Goal: Task Accomplishment & Management: Complete application form

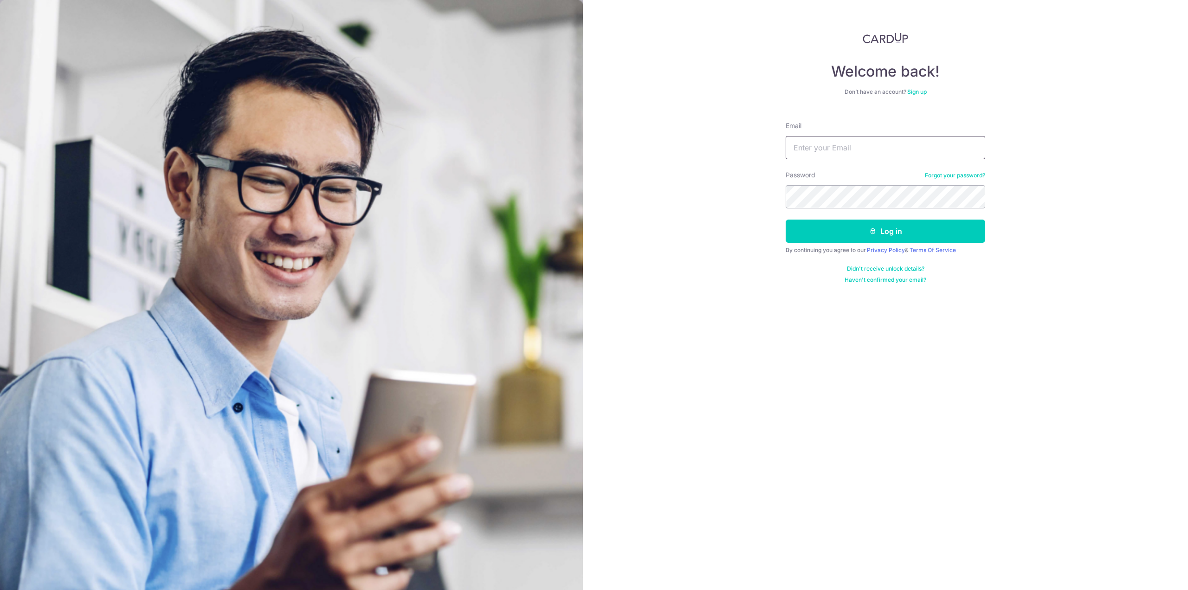
click at [838, 154] on input "Email" at bounding box center [886, 147] width 200 height 23
type input "[EMAIL_ADDRESS][DOMAIN_NAME]"
click at [786, 220] on button "Log in" at bounding box center [886, 231] width 200 height 23
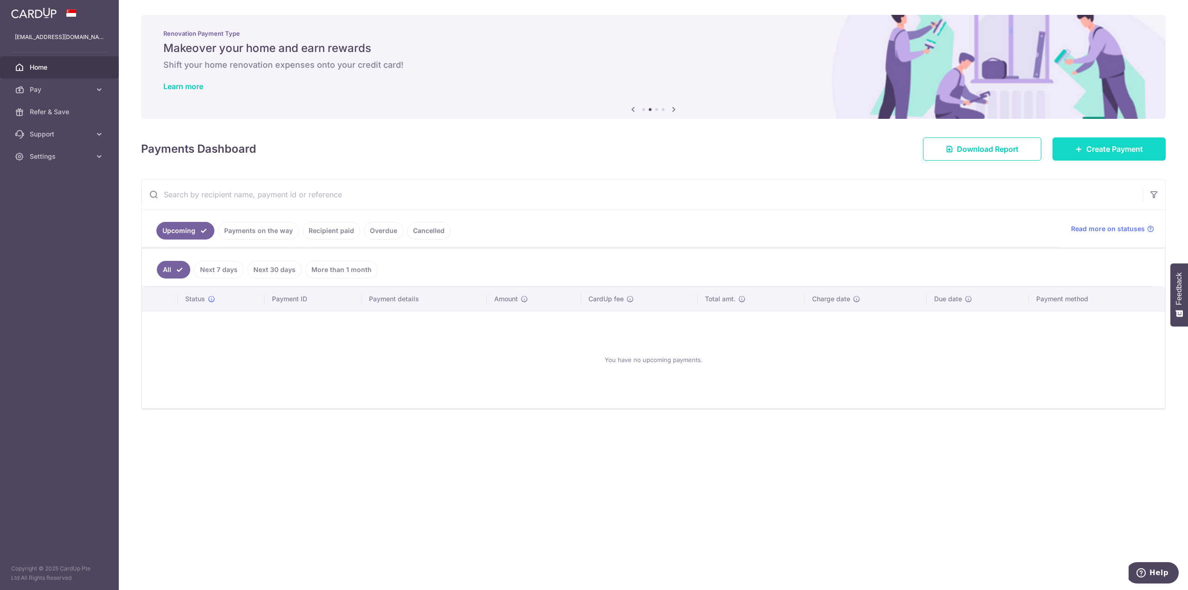
click at [1080, 149] on icon at bounding box center [1079, 148] width 7 height 7
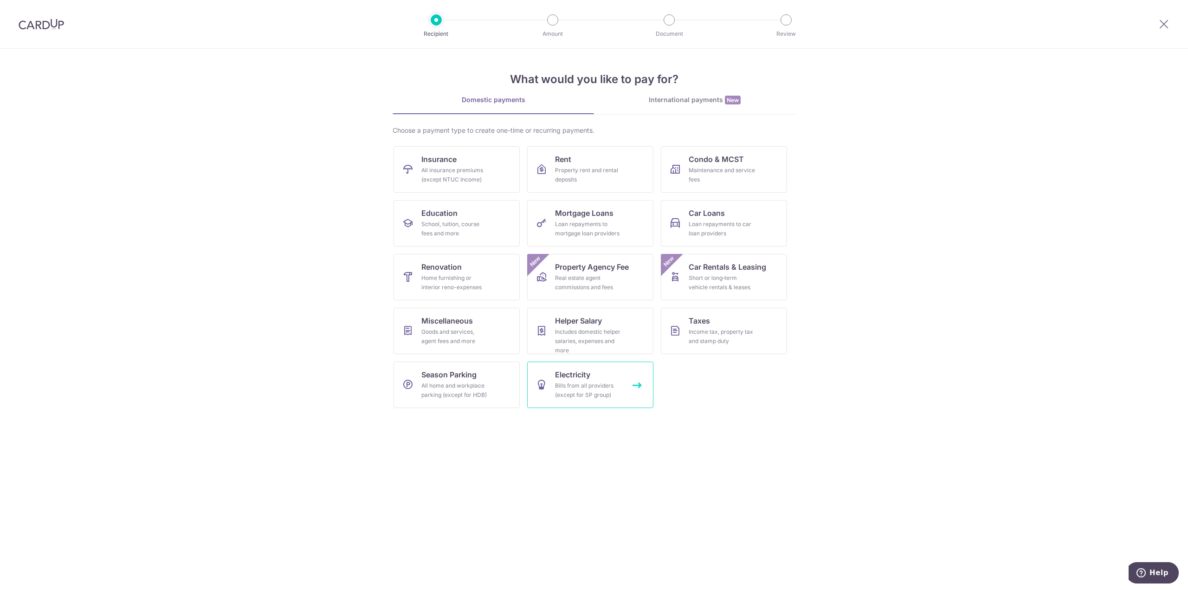
click at [603, 374] on link "Electricity Bills from all providers (except for SP group)" at bounding box center [590, 385] width 126 height 46
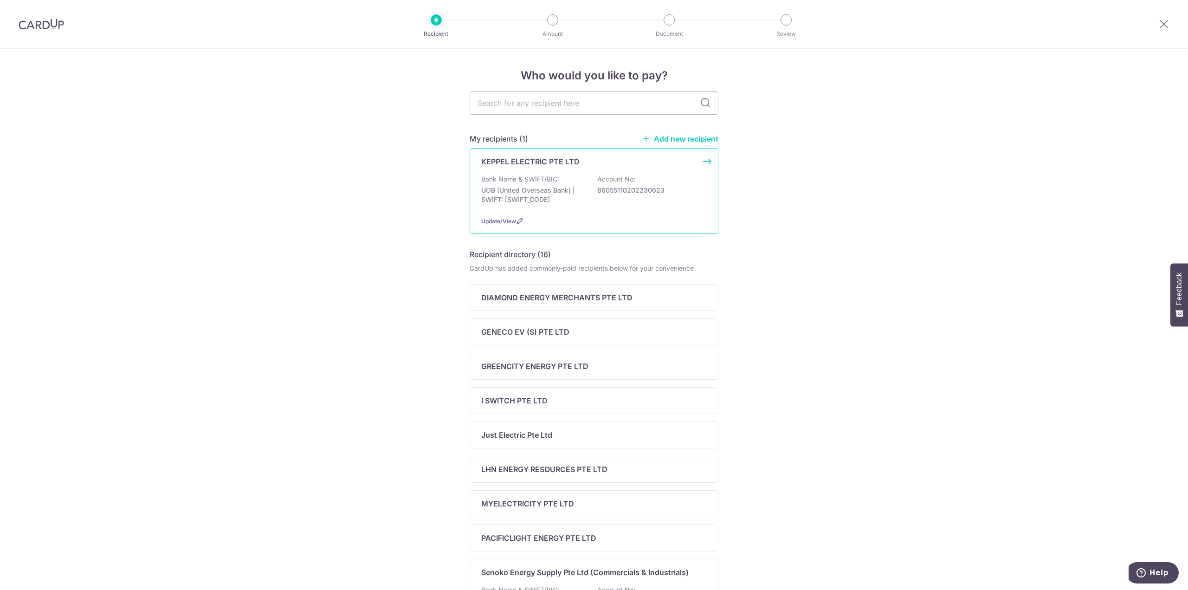
click at [591, 185] on div "Bank Name & SWIFT/BIC: UOB (United Overseas Bank) | SWIFT: UOVBSGSGXXX Account …" at bounding box center [594, 192] width 226 height 34
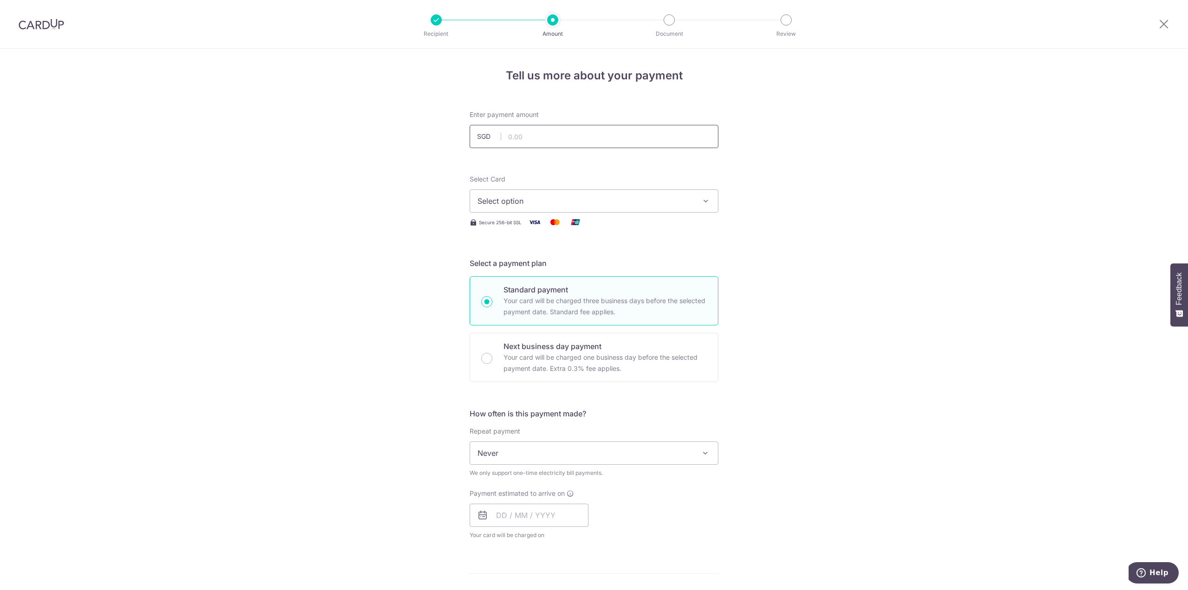
click at [530, 146] on input "text" at bounding box center [594, 136] width 249 height 23
type input "586.49"
click at [869, 156] on div "Tell us more about your payment Enter payment amount SGD 586.49 586.49 Select C…" at bounding box center [594, 475] width 1188 height 853
click at [500, 202] on span "Select option" at bounding box center [586, 200] width 216 height 11
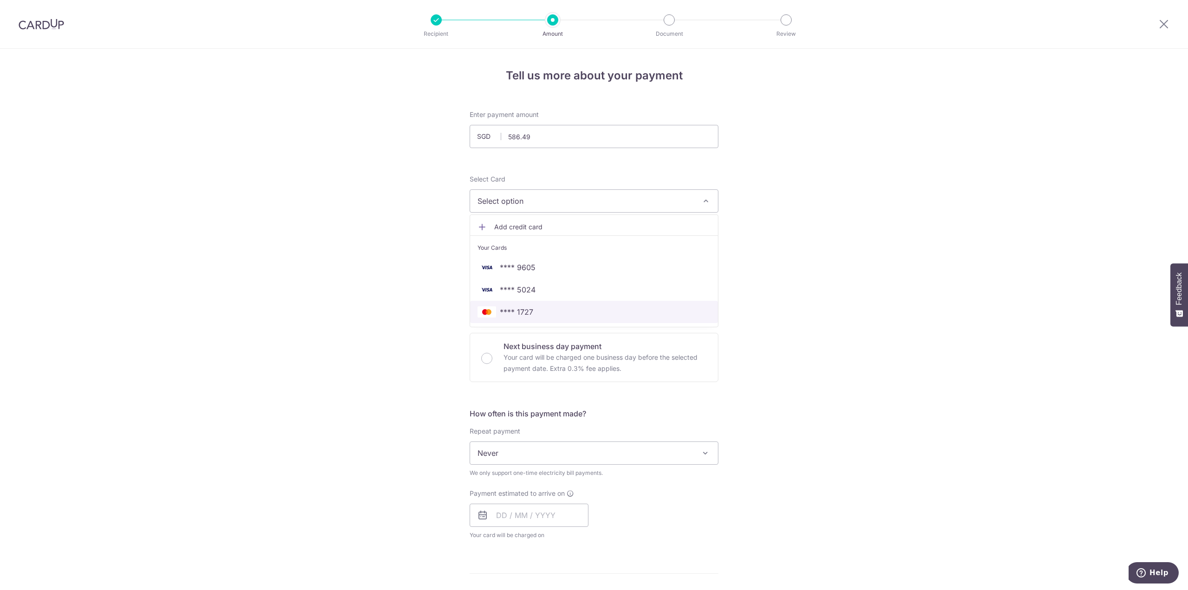
click at [542, 312] on span "**** 1727" at bounding box center [594, 311] width 233 height 11
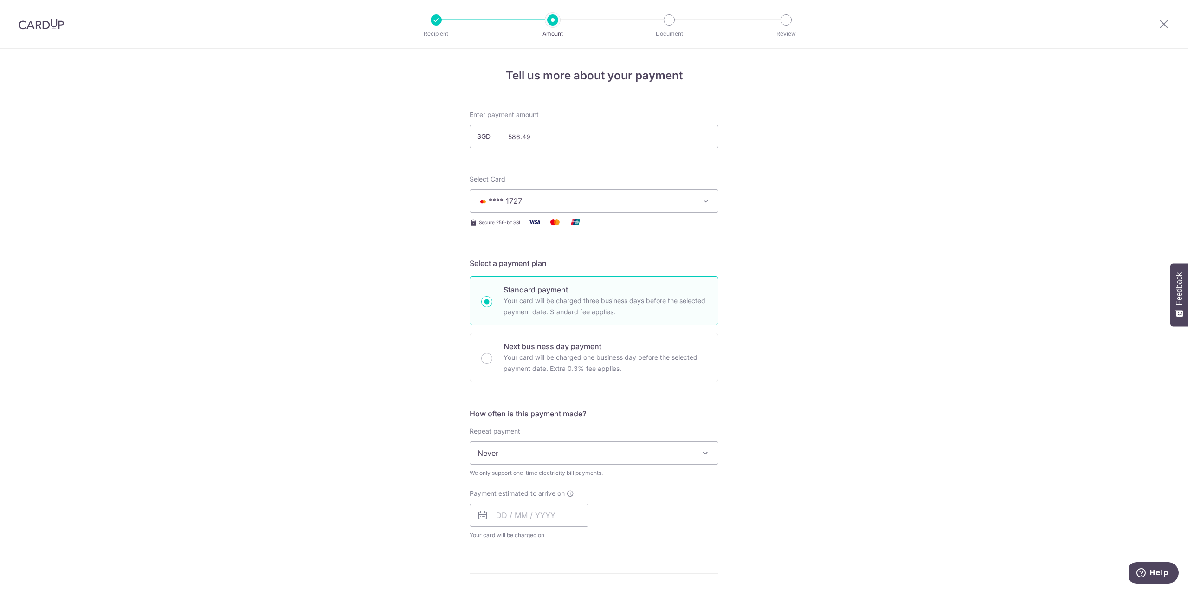
click at [420, 266] on div "Tell us more about your payment Enter payment amount SGD 586.49 586.49 Select C…" at bounding box center [594, 475] width 1188 height 853
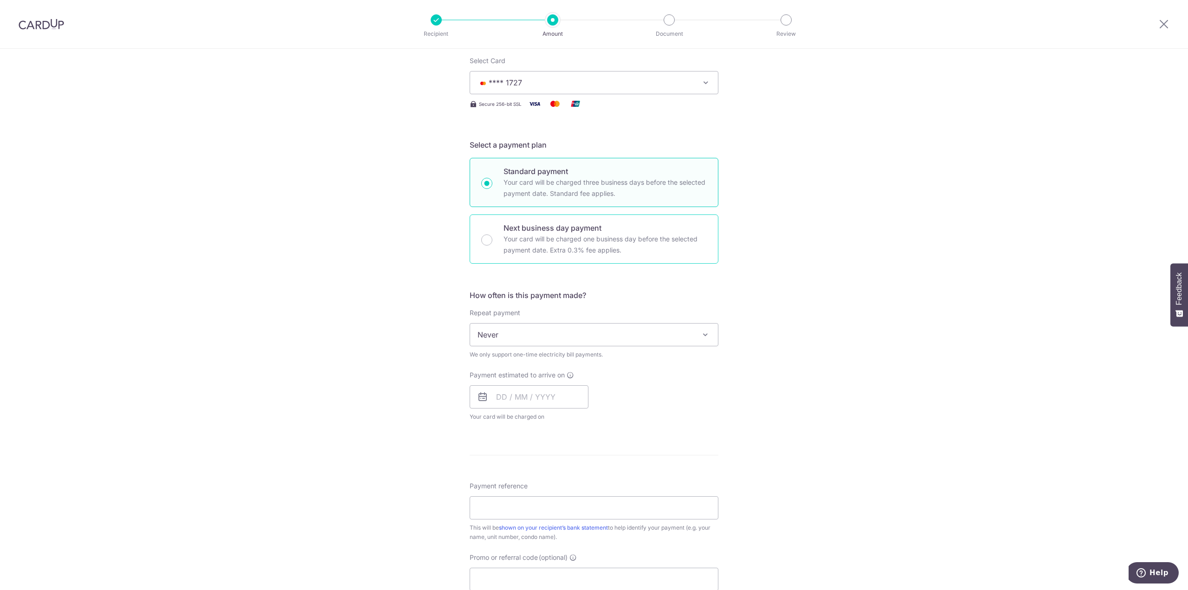
scroll to position [186, 0]
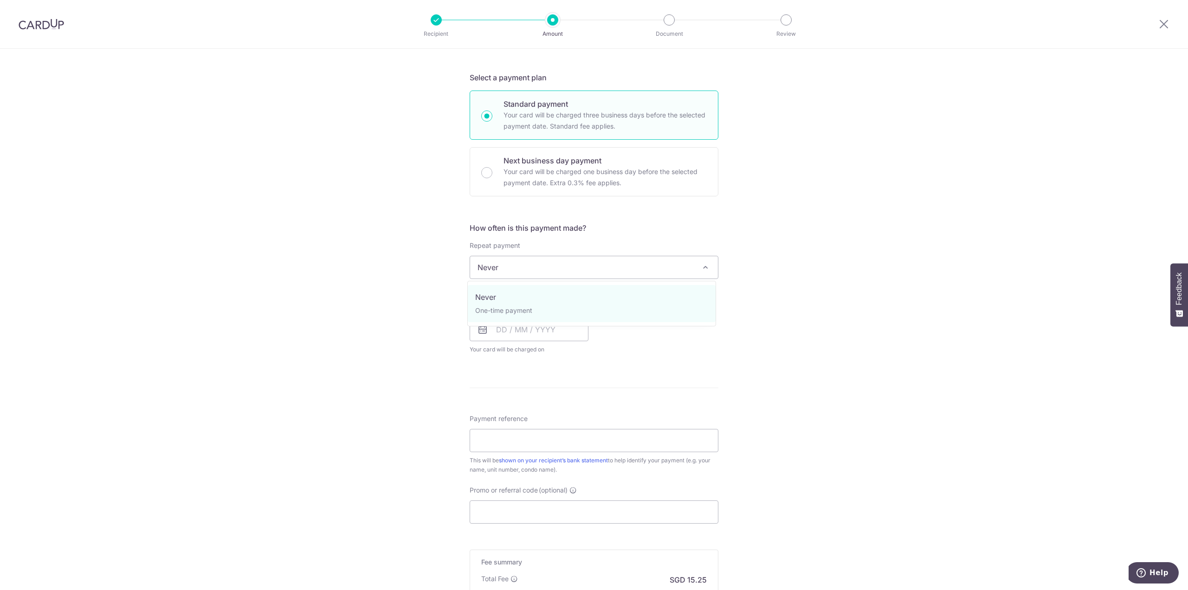
click at [508, 270] on span "Never" at bounding box center [594, 267] width 248 height 22
click at [495, 324] on input "text" at bounding box center [529, 329] width 119 height 23
click at [660, 339] on div "Payment estimated to arrive on Prev Next Oct Nov Dec 2025 2026 2027 2028 2029 2…" at bounding box center [594, 328] width 260 height 51
click at [537, 328] on input "text" at bounding box center [529, 329] width 119 height 23
click at [538, 414] on link "8" at bounding box center [544, 414] width 15 height 15
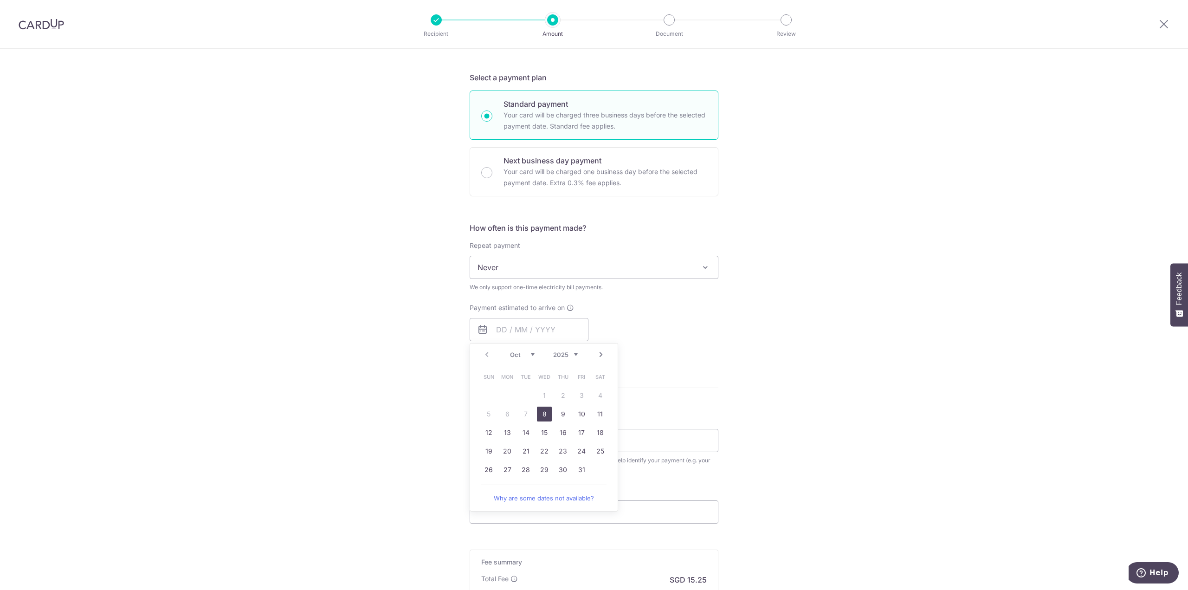
type input "[DATE]"
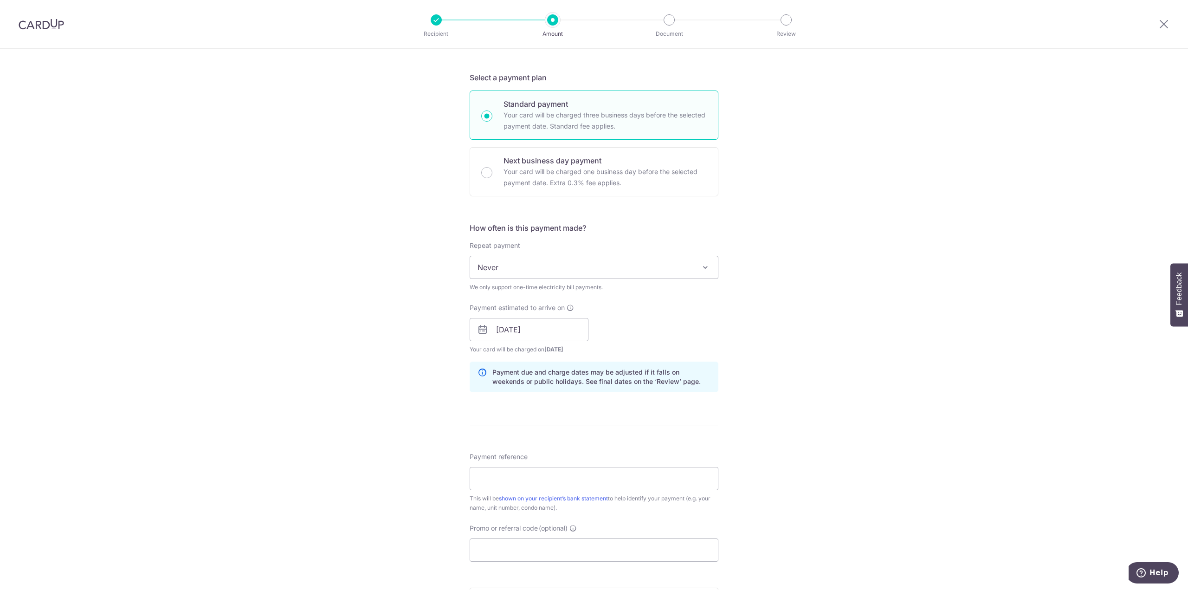
click at [374, 369] on div "Tell us more about your payment Enter payment amount SGD 586.49 586.49 Select C…" at bounding box center [594, 308] width 1188 height 891
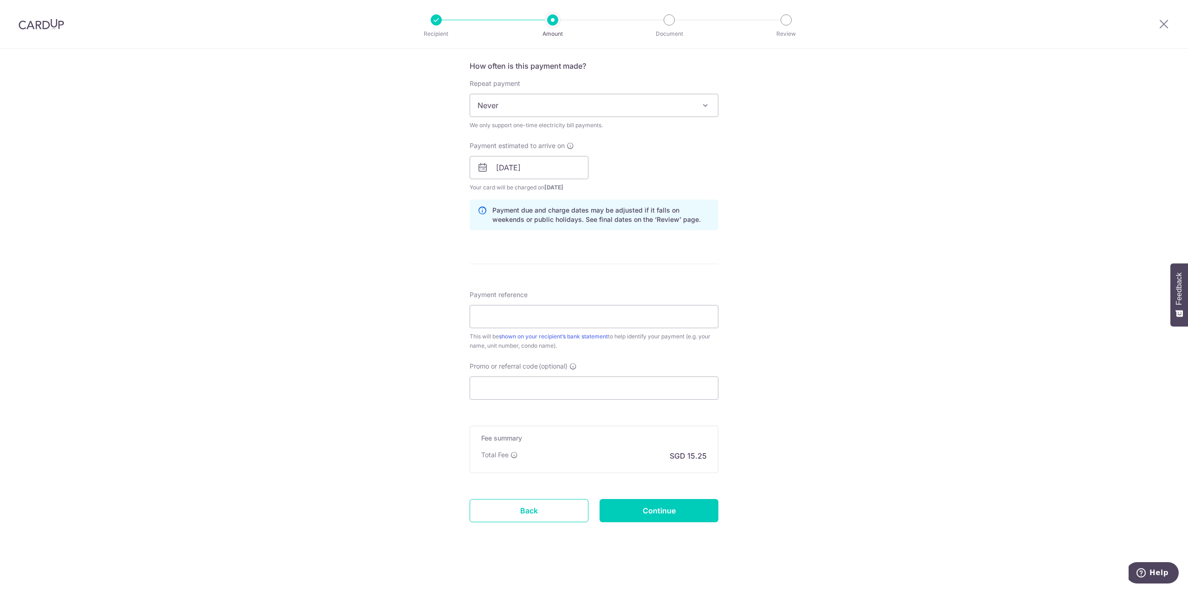
scroll to position [350, 0]
click at [517, 315] on input "Payment reference" at bounding box center [594, 314] width 249 height 23
type input "K202230623 [DATE] Bill"
drag, startPoint x: 668, startPoint y: 314, endPoint x: 388, endPoint y: 316, distance: 279.9
click at [388, 316] on div "Tell us more about your payment Enter payment amount SGD 586.49 586.49 Select C…" at bounding box center [594, 144] width 1188 height 891
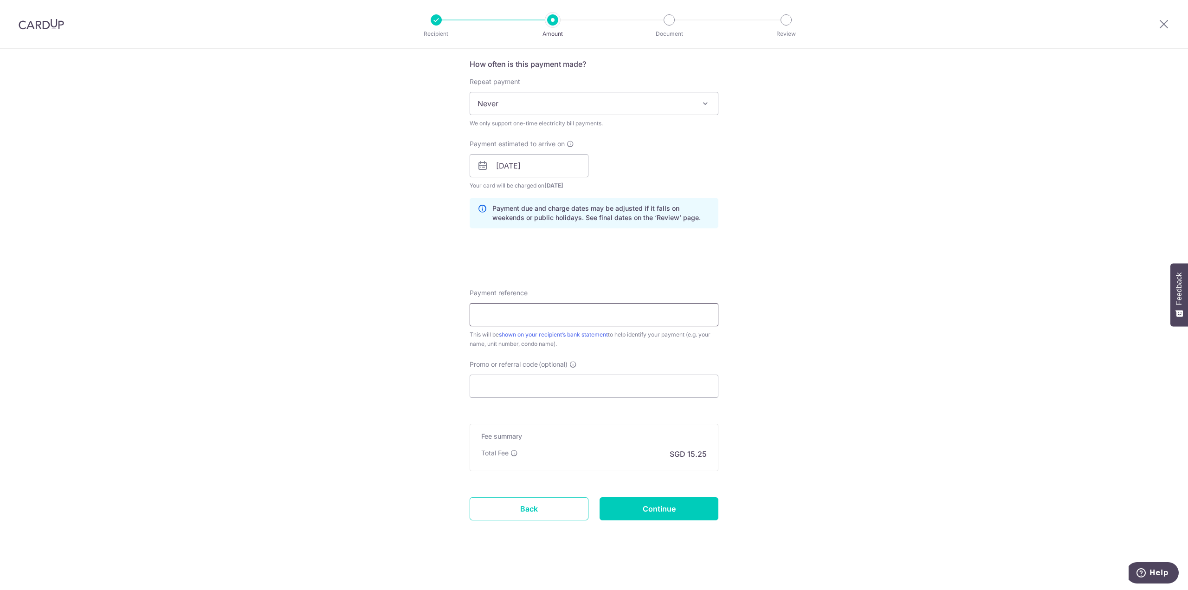
click at [500, 313] on input "Payment reference" at bounding box center [594, 314] width 249 height 23
click at [544, 317] on input "K202230623 [DATE] Bill" at bounding box center [594, 314] width 249 height 23
type input "K202230623 [DATE] Bill"
click at [634, 511] on input "Continue" at bounding box center [659, 508] width 119 height 23
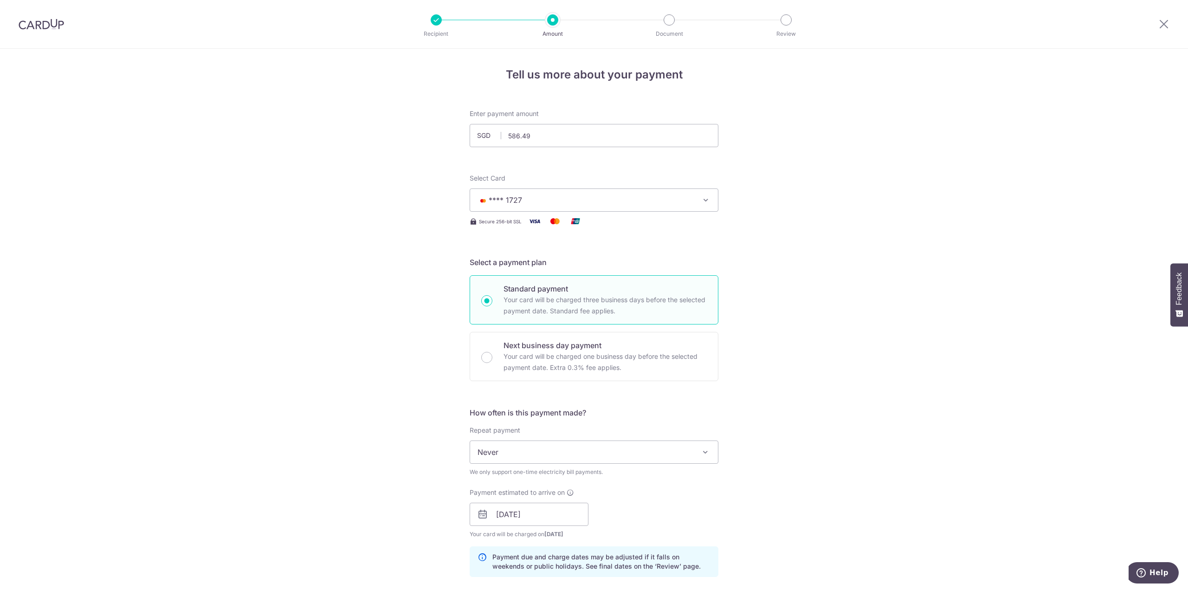
scroll to position [0, 0]
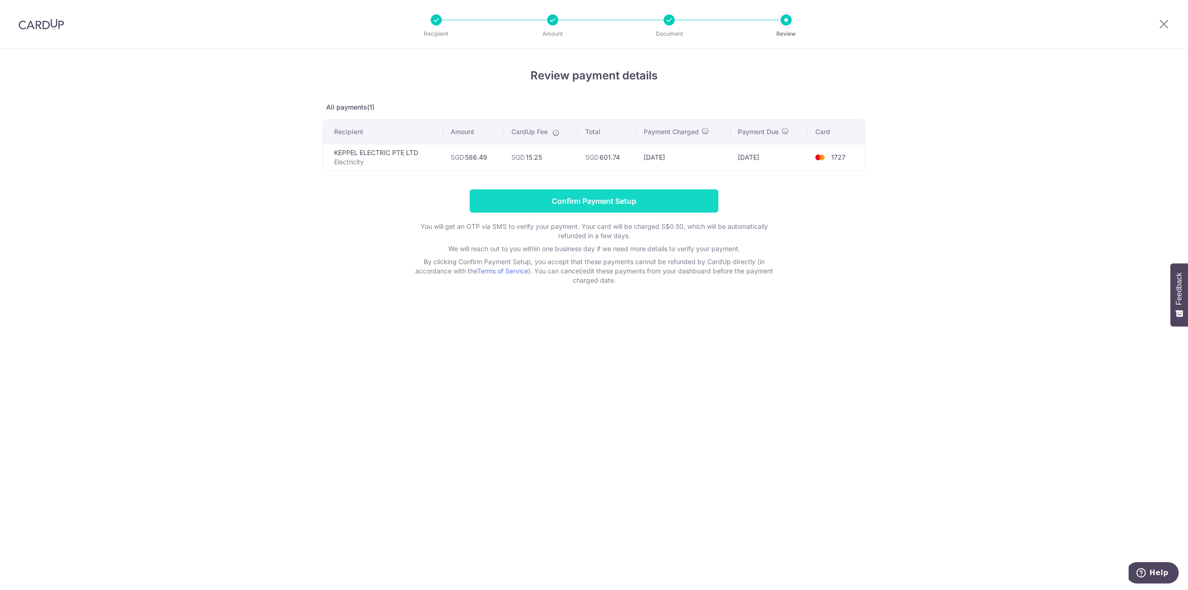
click at [616, 208] on input "Confirm Payment Setup" at bounding box center [594, 200] width 249 height 23
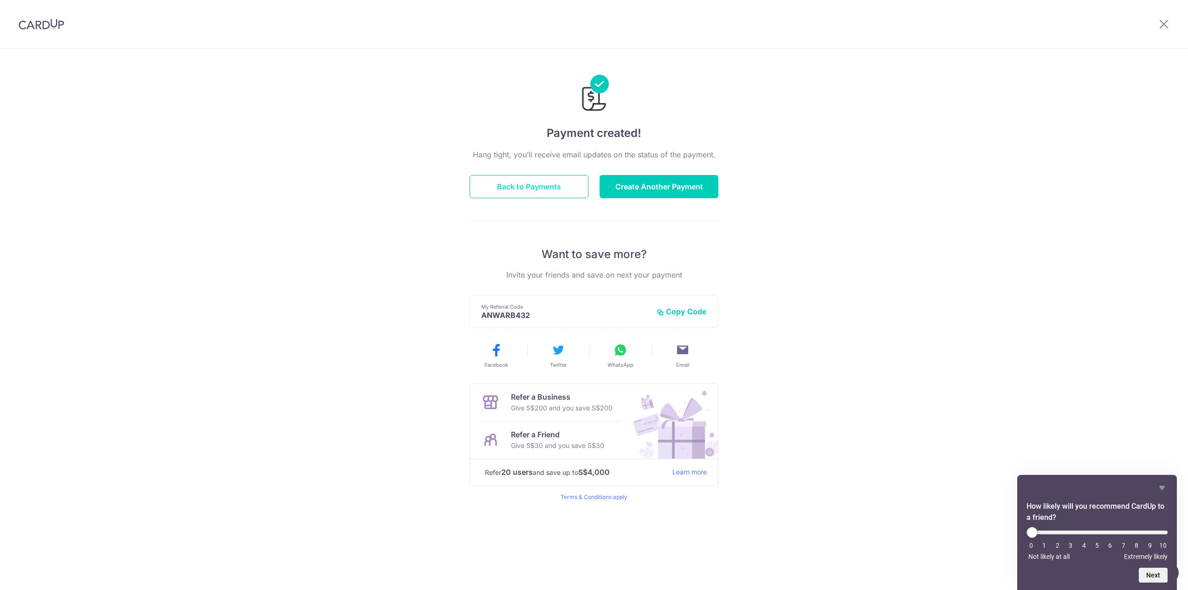
click at [546, 179] on button "Back to Payments" at bounding box center [529, 186] width 119 height 23
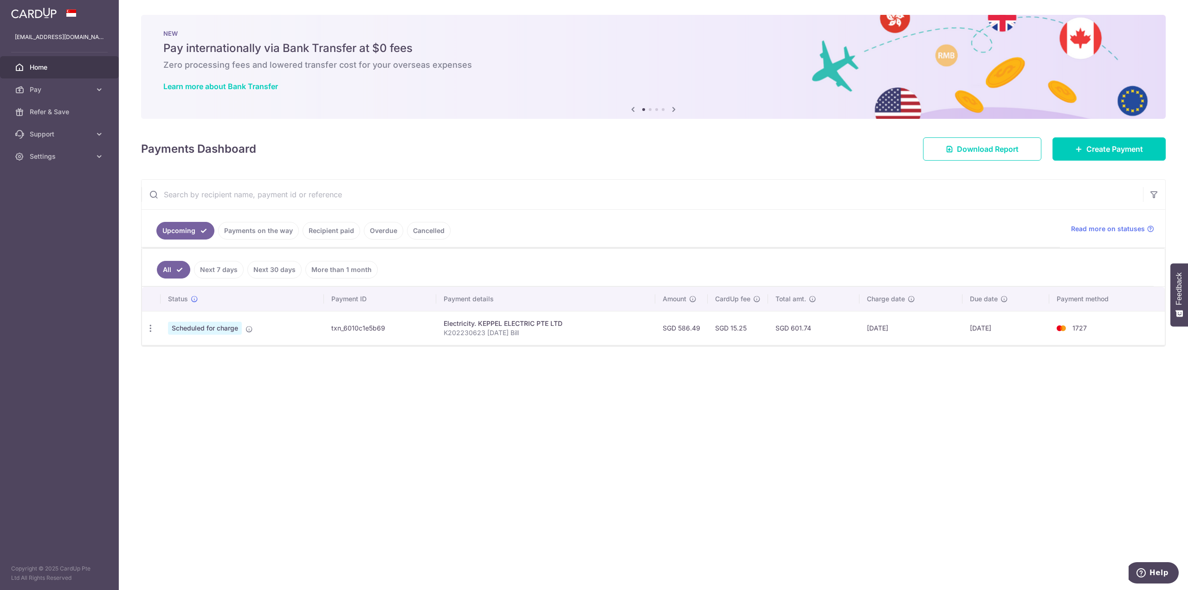
click at [380, 230] on link "Overdue" at bounding box center [383, 231] width 39 height 18
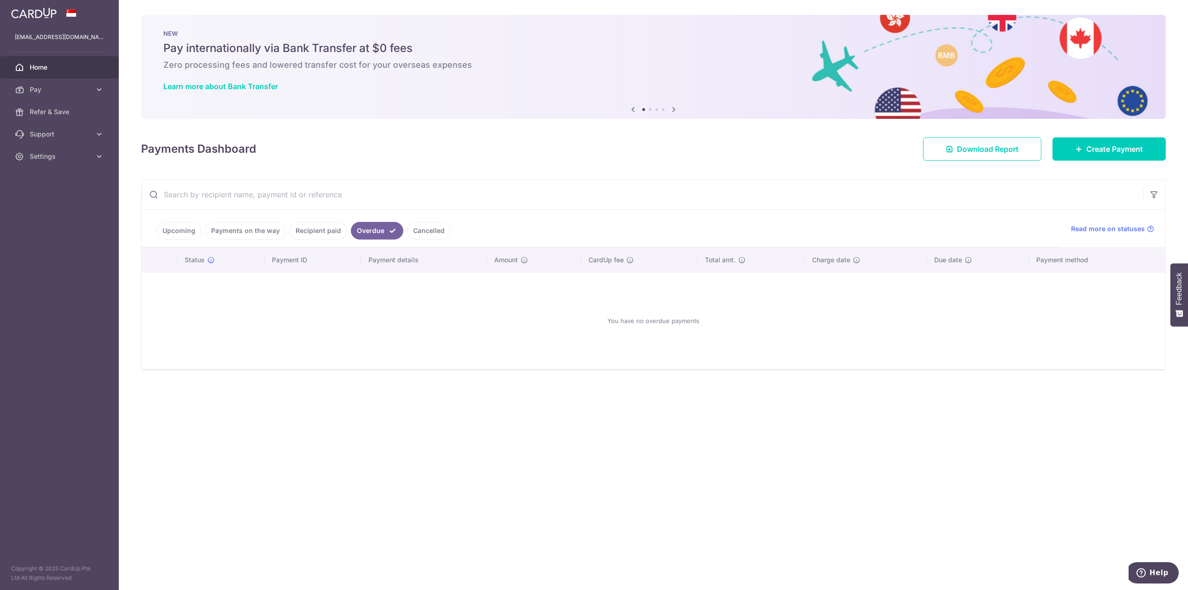
click at [316, 232] on link "Recipient paid" at bounding box center [319, 231] width 58 height 18
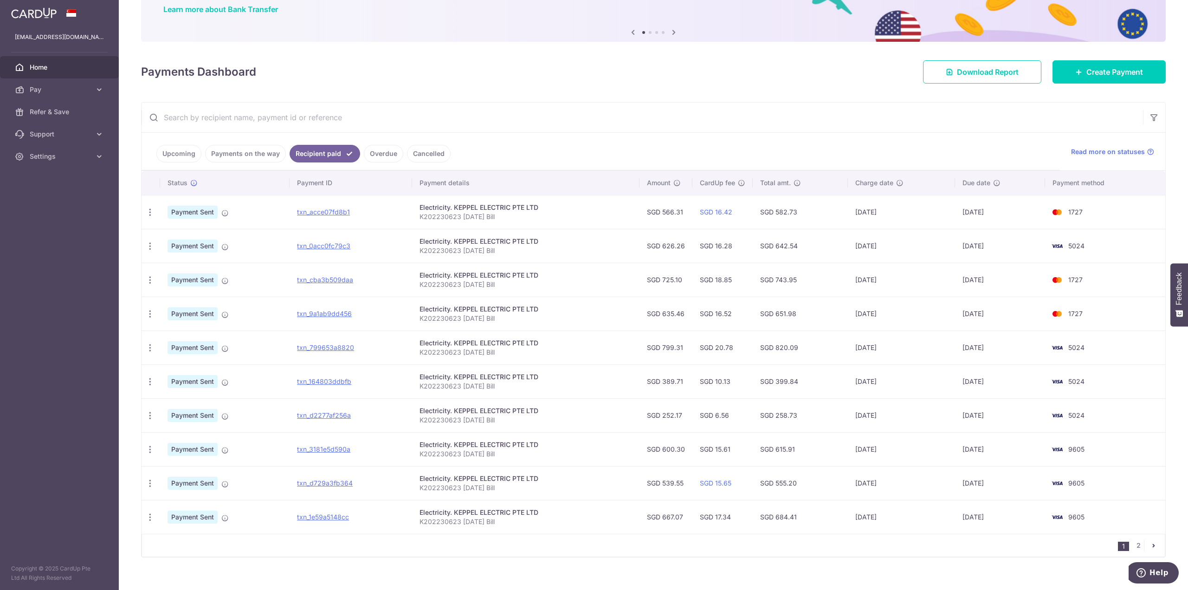
scroll to position [88, 0]
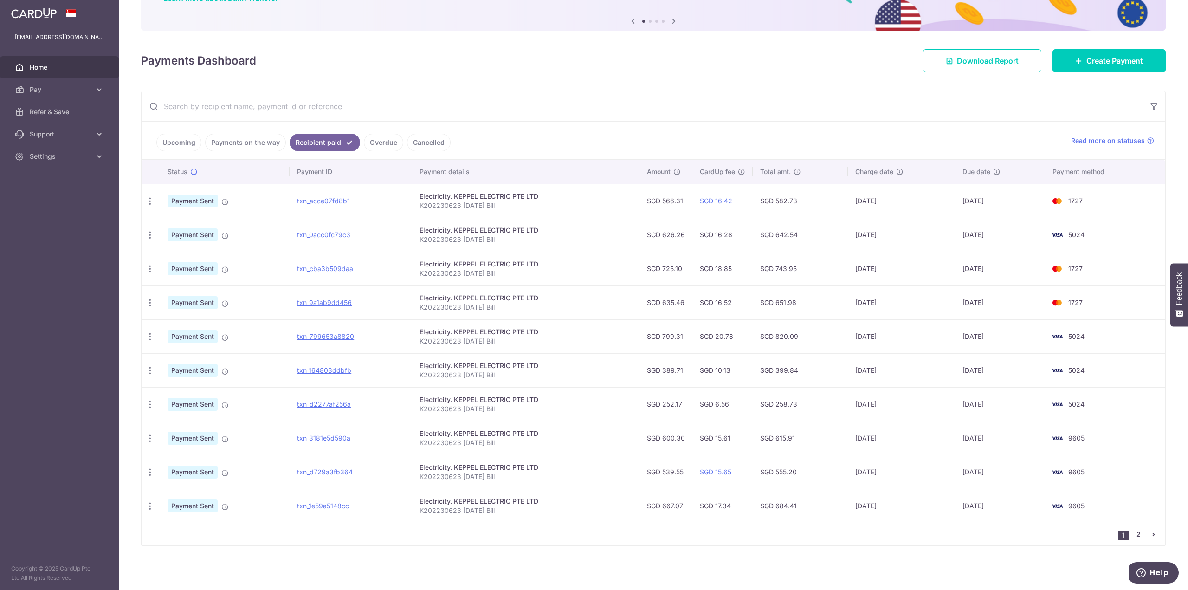
click at [1138, 534] on link "2" at bounding box center [1138, 534] width 11 height 11
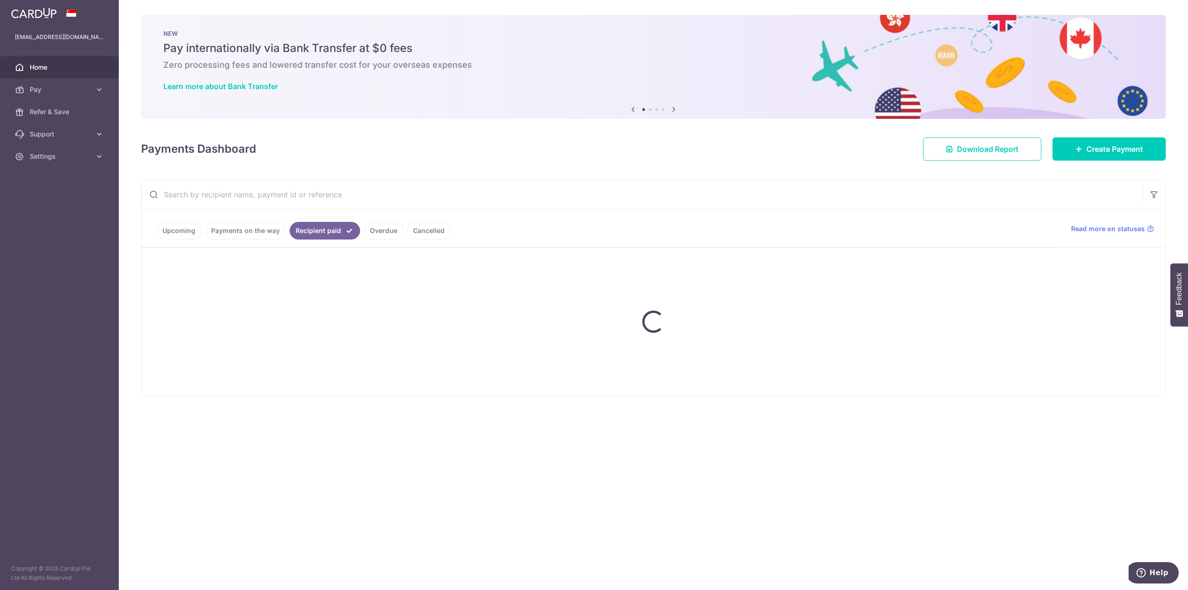
scroll to position [0, 0]
